Goal: Check status: Check status

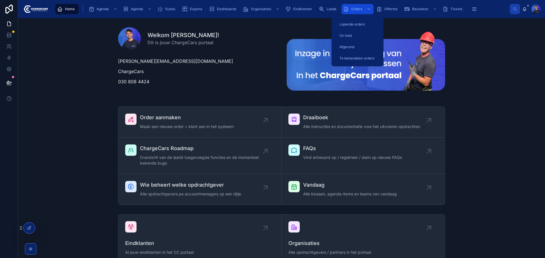
click at [356, 8] on span "Orders" at bounding box center [356, 9] width 11 height 5
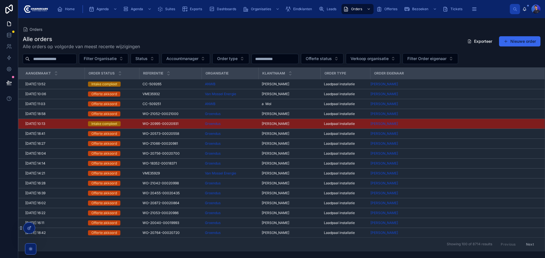
click at [76, 57] on input "text" at bounding box center [53, 59] width 47 height 8
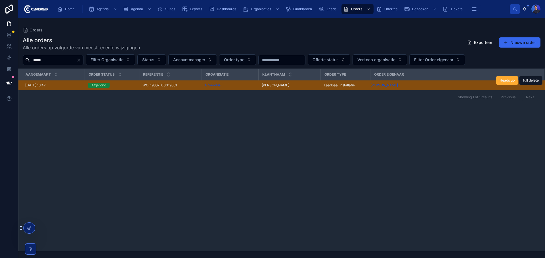
type input "*****"
click at [245, 86] on div "Groendus" at bounding box center [230, 85] width 50 height 5
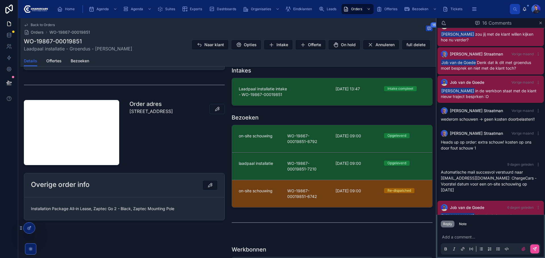
scroll to position [255, 0]
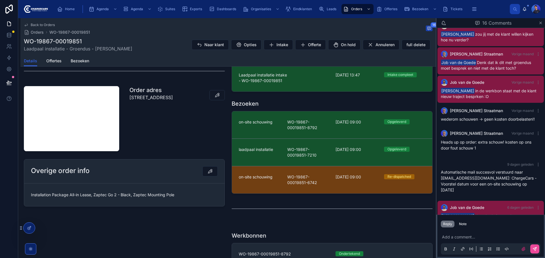
click at [181, 52] on div "WO-19867-00019851 Laadpaal installatie - Groendus - [PERSON_NAME] Naar klant Op…" at bounding box center [228, 44] width 409 height 15
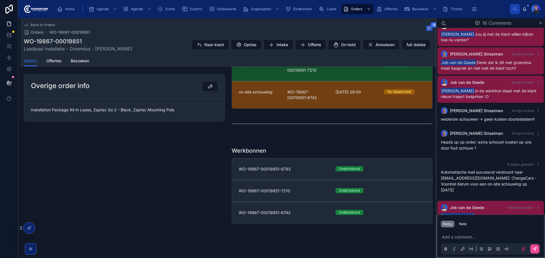
scroll to position [0, 0]
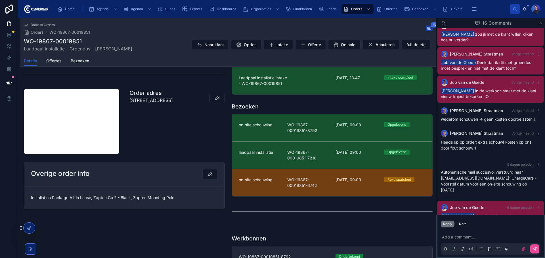
scroll to position [255, 0]
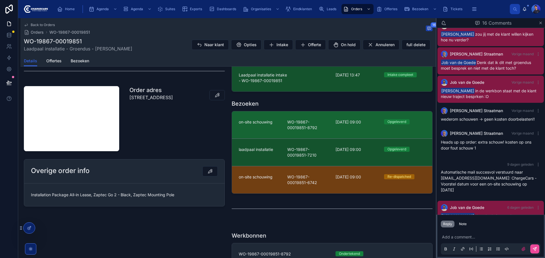
click at [322, 122] on span "WO-19867-00019851-8792" at bounding box center [308, 124] width 42 height 11
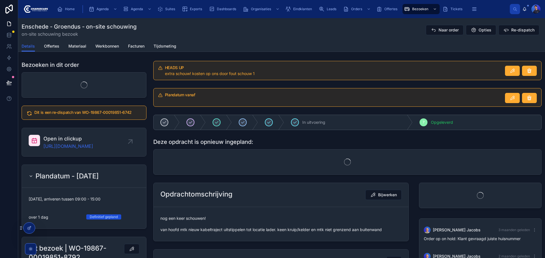
scroll to position [339, 0]
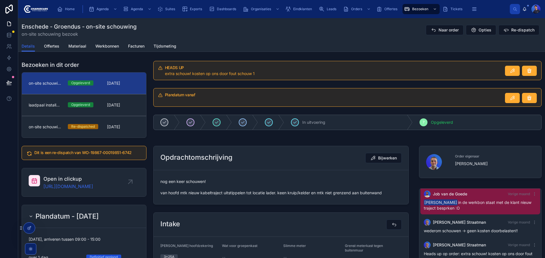
drag, startPoint x: 322, startPoint y: 122, endPoint x: 305, endPoint y: 112, distance: 20.2
click at [84, 174] on link "Open in clickup [URL][DOMAIN_NAME]" at bounding box center [84, 183] width 124 height 28
click at [423, 50] on div "Details Offertes Materiaal Werkbonnen Facturen Tijdsmeting" at bounding box center [282, 46] width 520 height 11
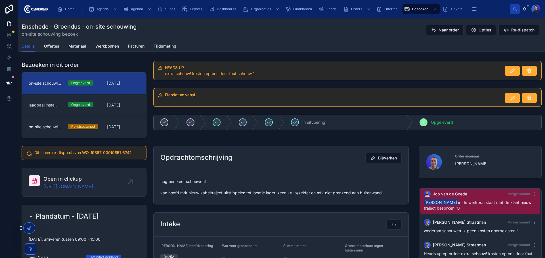
click at [217, 29] on div "Enschede - Groendus - on-site schouwing on-site schouwing bezoek Naar order Opt…" at bounding box center [282, 30] width 520 height 15
click at [150, 59] on div "HEADS UP extra schouw! kosten op ons door fout schouw 1" at bounding box center [347, 71] width 395 height 24
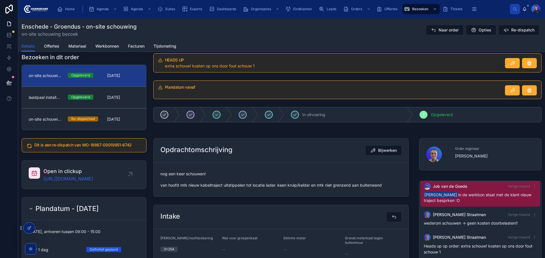
scroll to position [0, 0]
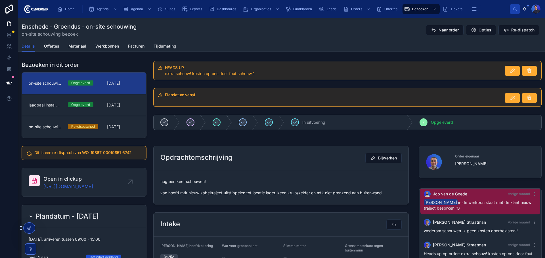
click at [123, 59] on div "Bezoeken in dit order on-site schouwing Opgeleverd [DATE] laadpaal installatie …" at bounding box center [84, 100] width 132 height 82
click at [127, 64] on div "Bezoeken in dit order" at bounding box center [84, 65] width 125 height 8
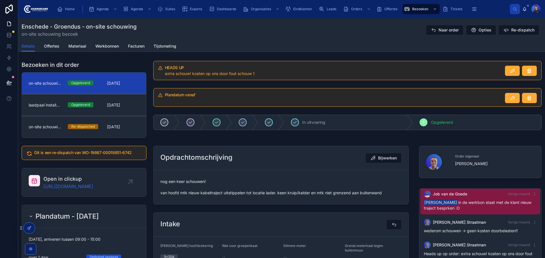
click at [114, 81] on span "[DATE]" at bounding box center [123, 84] width 32 height 6
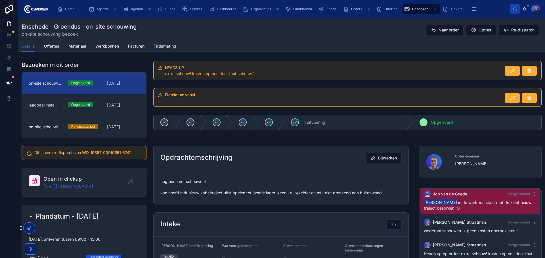
click at [150, 71] on div "HEADS UP extra schouw! kosten op ons door fout schouw 1" at bounding box center [347, 71] width 395 height 24
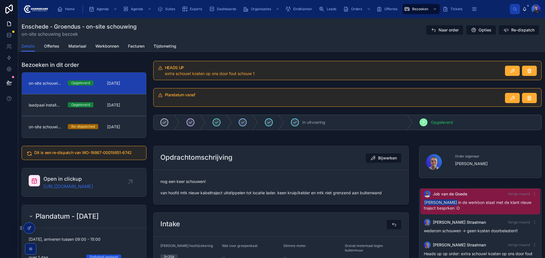
drag, startPoint x: 151, startPoint y: 59, endPoint x: 141, endPoint y: 89, distance: 31.6
click at [151, 59] on div "HEADS UP extra schouw! kosten op ons door fout schouw 1" at bounding box center [347, 71] width 395 height 24
